Goal: Browse casually

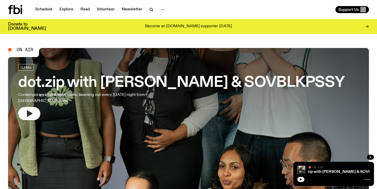
click at [32, 115] on icon "button" at bounding box center [29, 113] width 8 height 8
